Goal: Find specific page/section: Find specific page/section

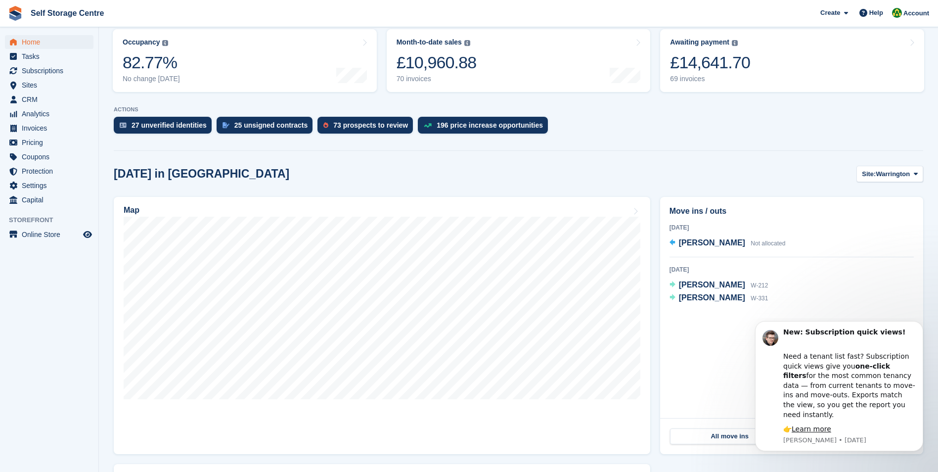
scroll to position [148, 0]
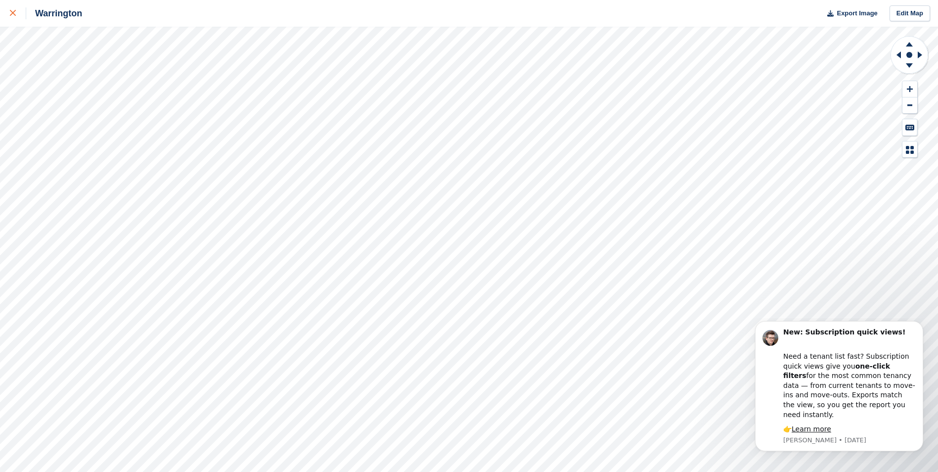
click at [10, 16] on icon at bounding box center [13, 13] width 6 height 6
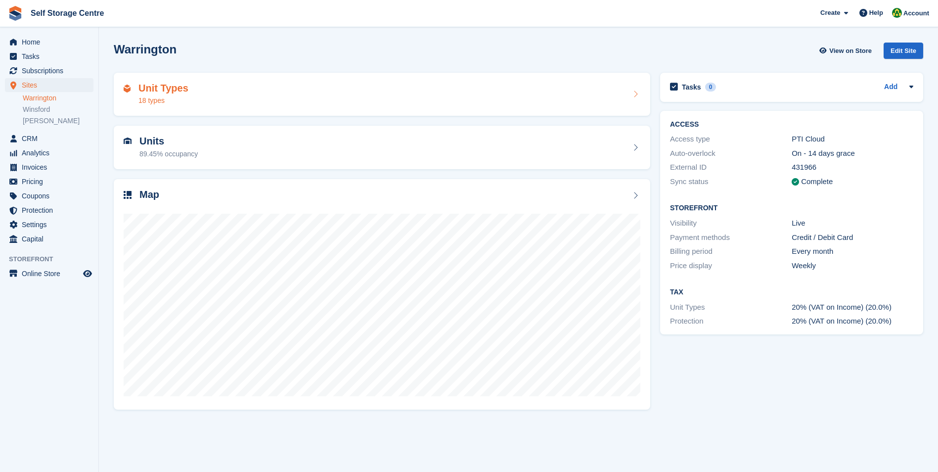
click at [151, 97] on div "18 types" at bounding box center [163, 100] width 50 height 10
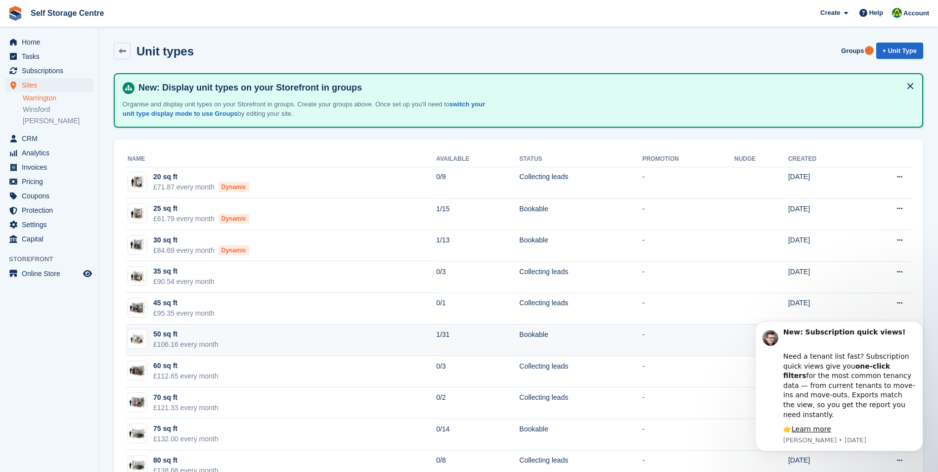
click at [179, 336] on div "50 sq ft" at bounding box center [185, 334] width 65 height 10
click at [168, 332] on div "50 sq ft" at bounding box center [185, 334] width 65 height 10
